Goal: Task Accomplishment & Management: Use online tool/utility

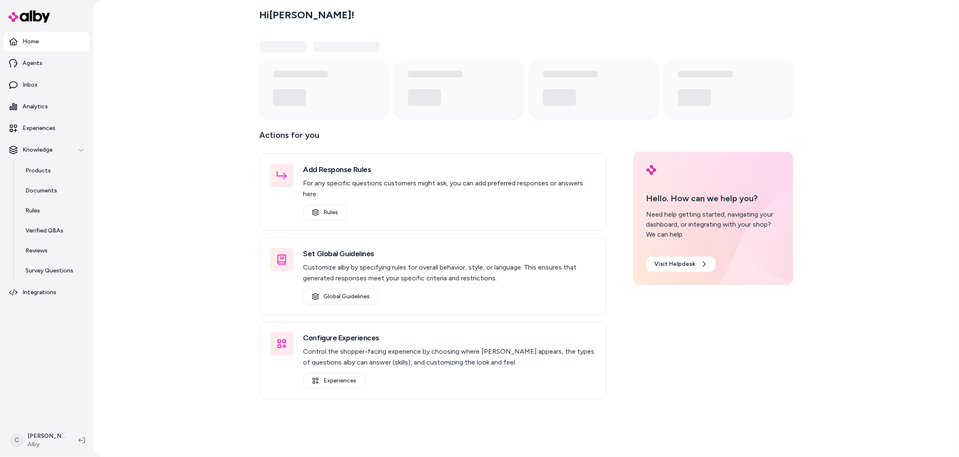
click at [28, 439] on html "Home Agents Inbox Analytics Experiences Knowledge Products Documents Rules Veri…" at bounding box center [479, 228] width 959 height 457
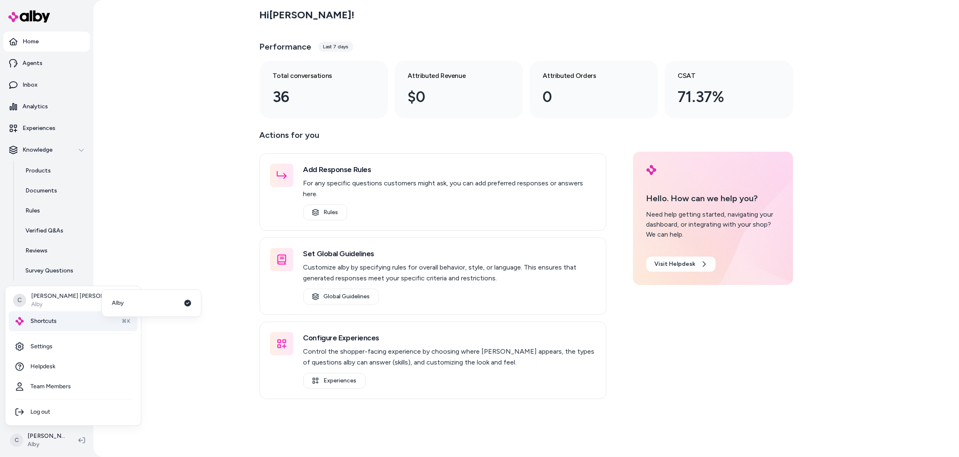
click at [42, 317] on div "Shortcuts ⌘K" at bounding box center [73, 321] width 129 height 20
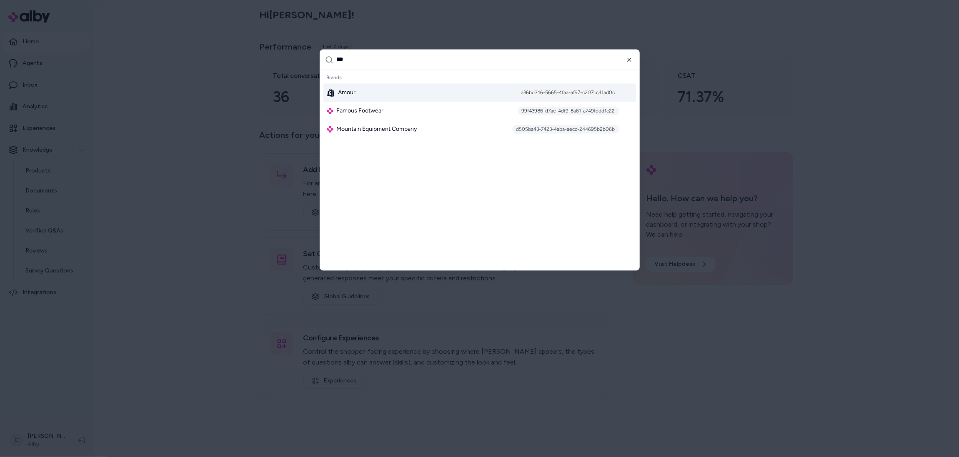
type input "****"
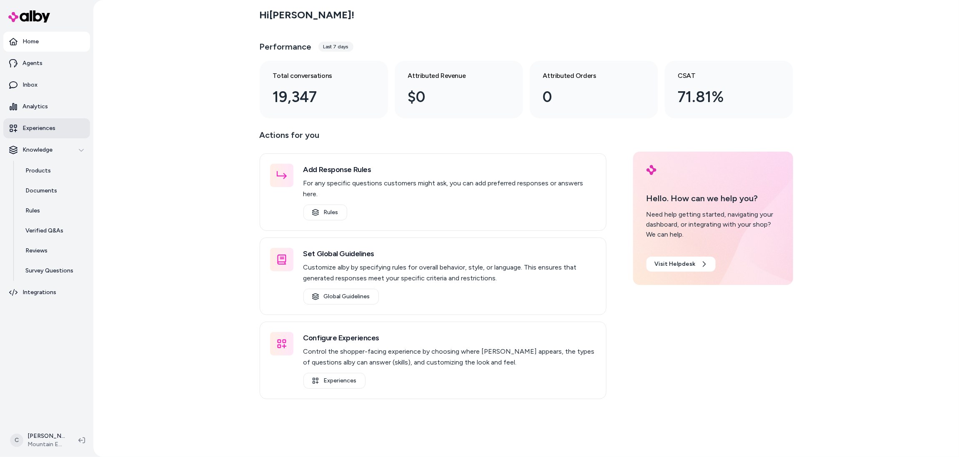
click at [57, 122] on link "Experiences" at bounding box center [46, 128] width 87 height 20
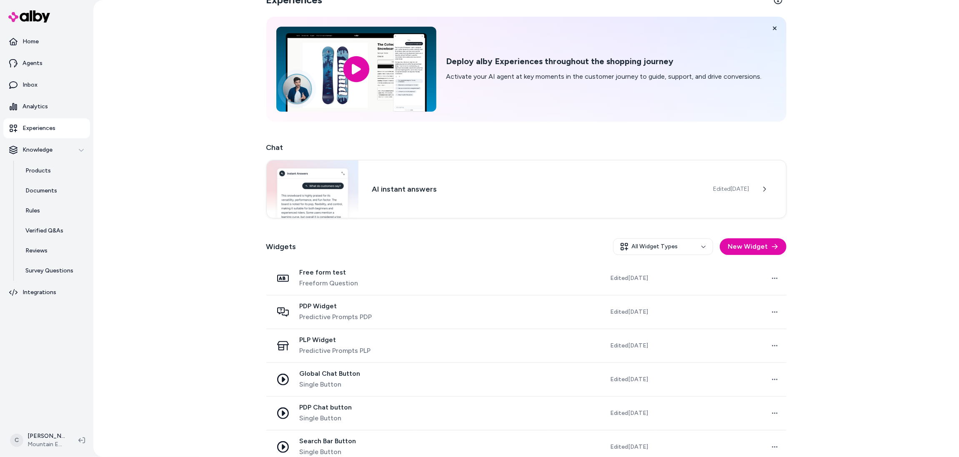
scroll to position [31, 0]
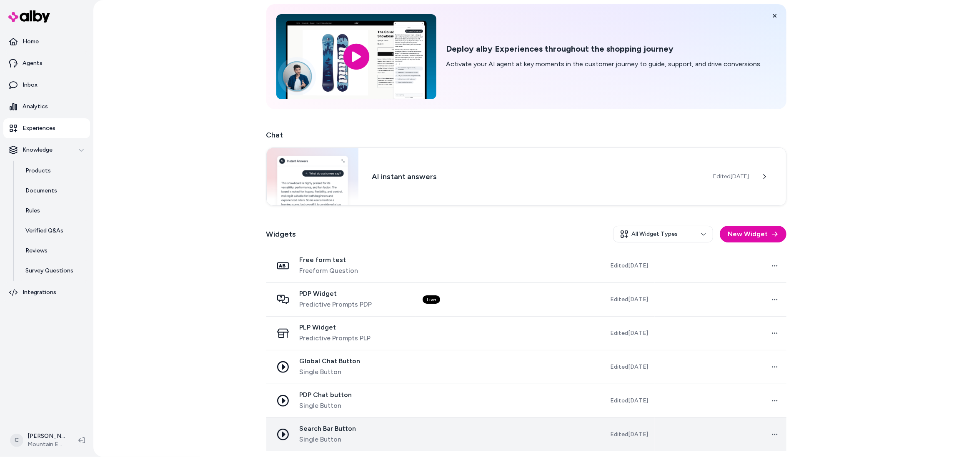
click at [319, 435] on span "Single Button" at bounding box center [328, 440] width 57 height 10
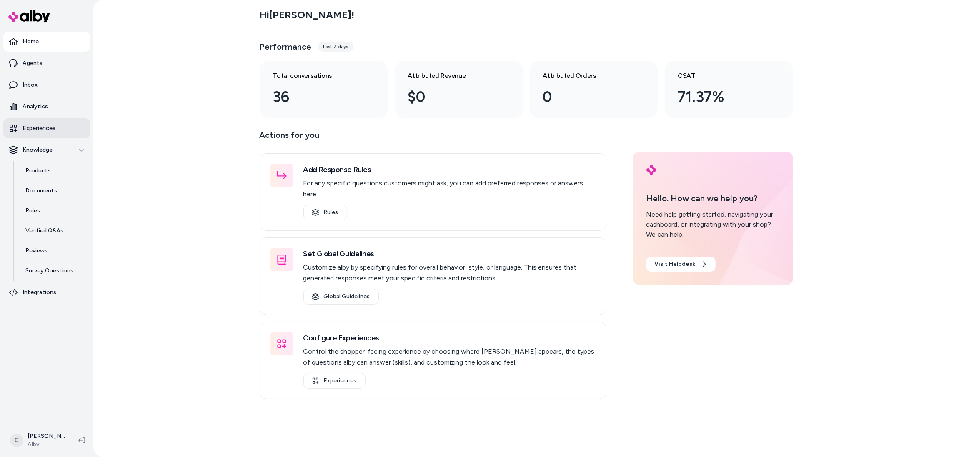
click at [45, 127] on p "Experiences" at bounding box center [38, 128] width 33 height 8
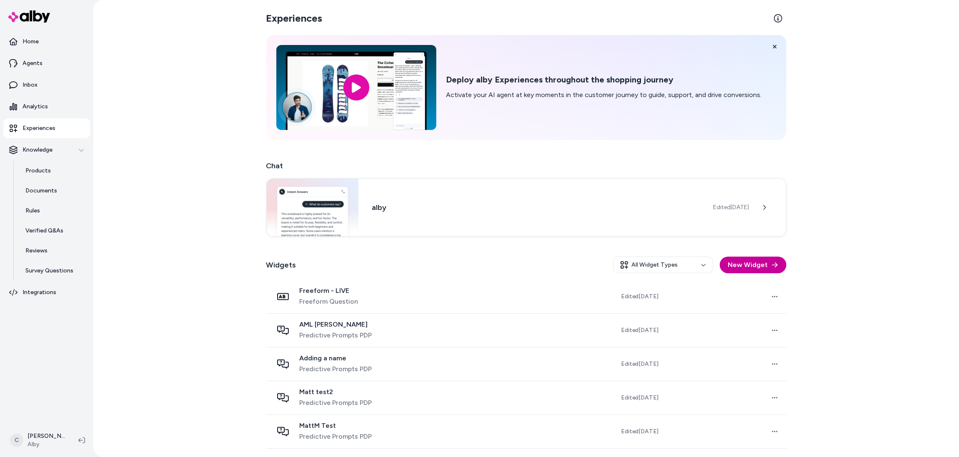
click at [769, 266] on button "New Widget" at bounding box center [752, 265] width 67 height 17
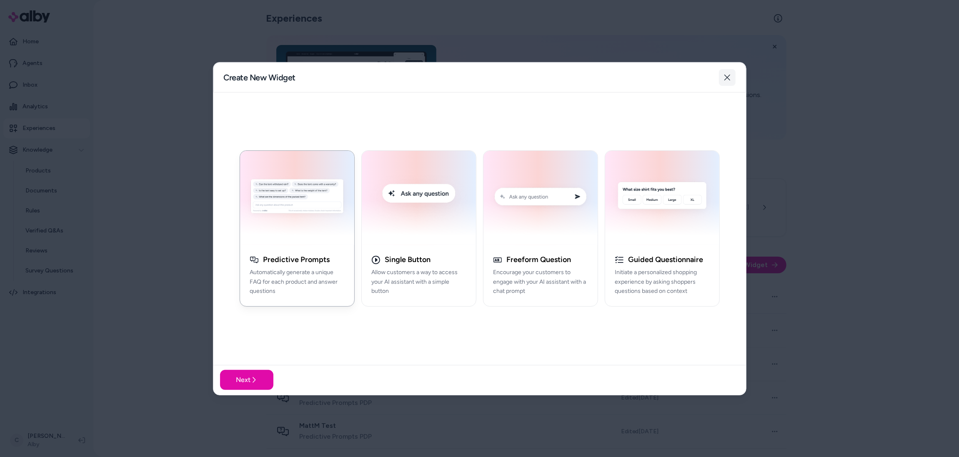
click at [724, 74] on icon "button" at bounding box center [727, 77] width 7 height 7
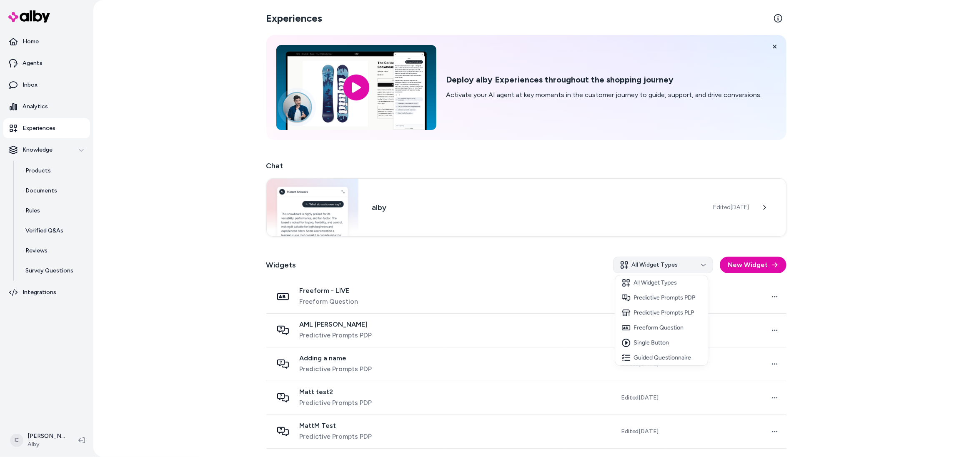
click at [694, 266] on html "Home Agents Inbox Analytics Experiences Knowledge Products Documents Rules Veri…" at bounding box center [479, 228] width 959 height 457
